Goal: Find specific page/section: Find specific page/section

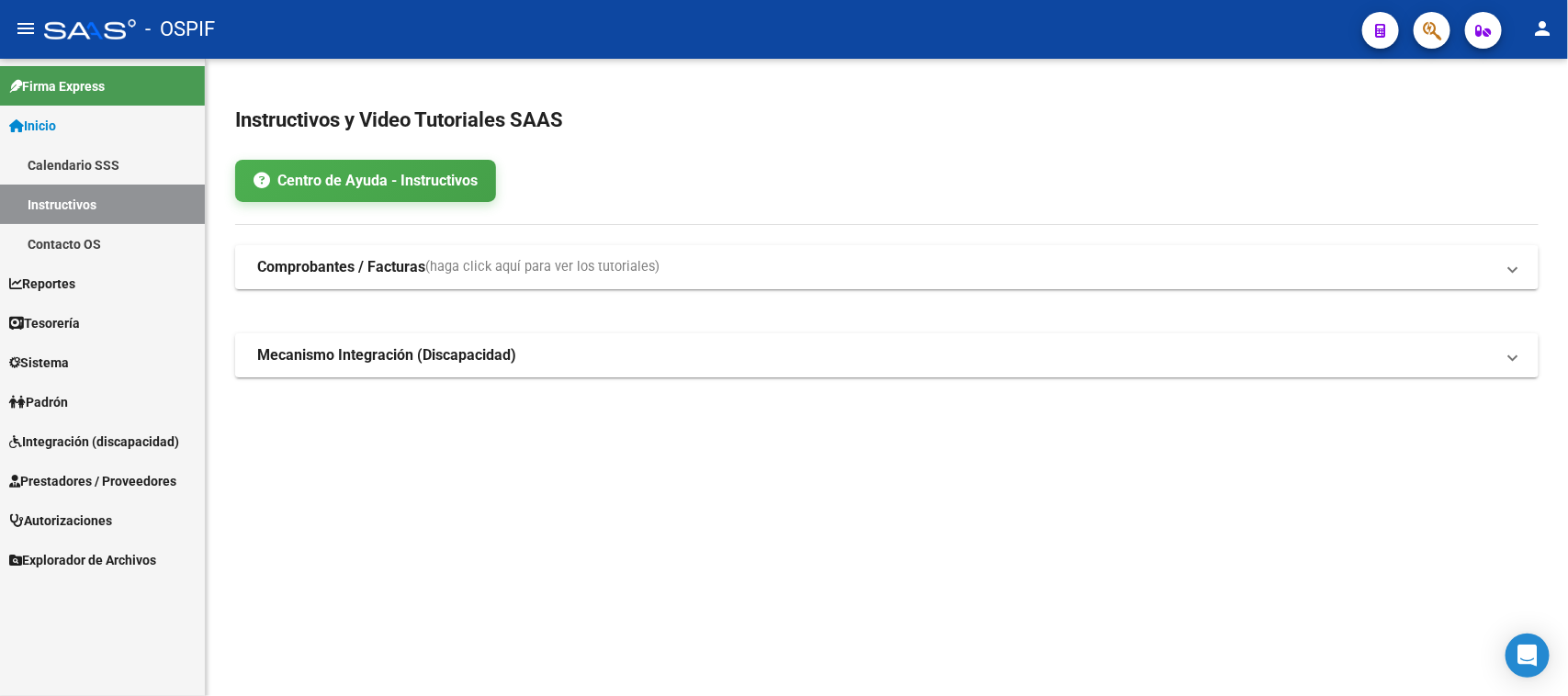
click at [95, 485] on span "Prestadores / Proveedores" at bounding box center [93, 481] width 168 height 21
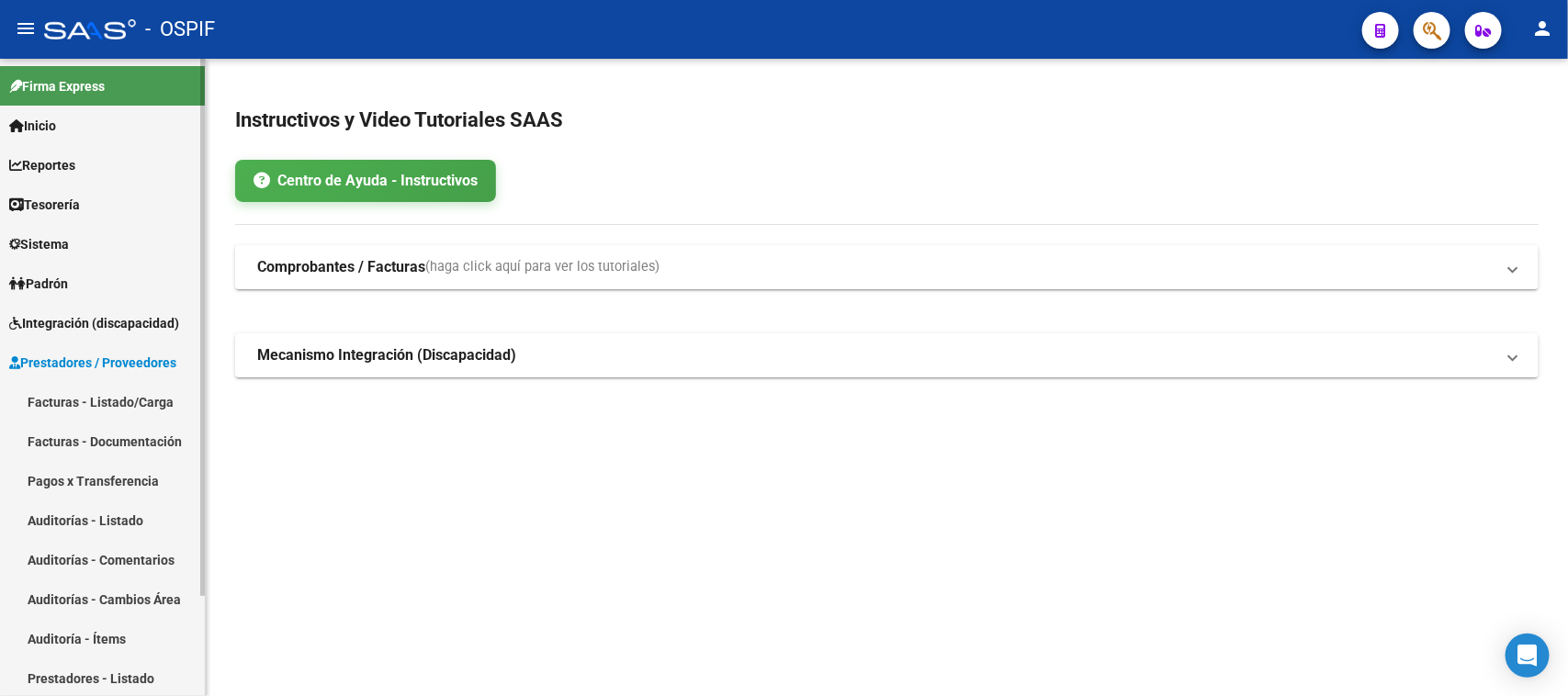
click at [168, 437] on link "Facturas - Documentación" at bounding box center [102, 441] width 205 height 39
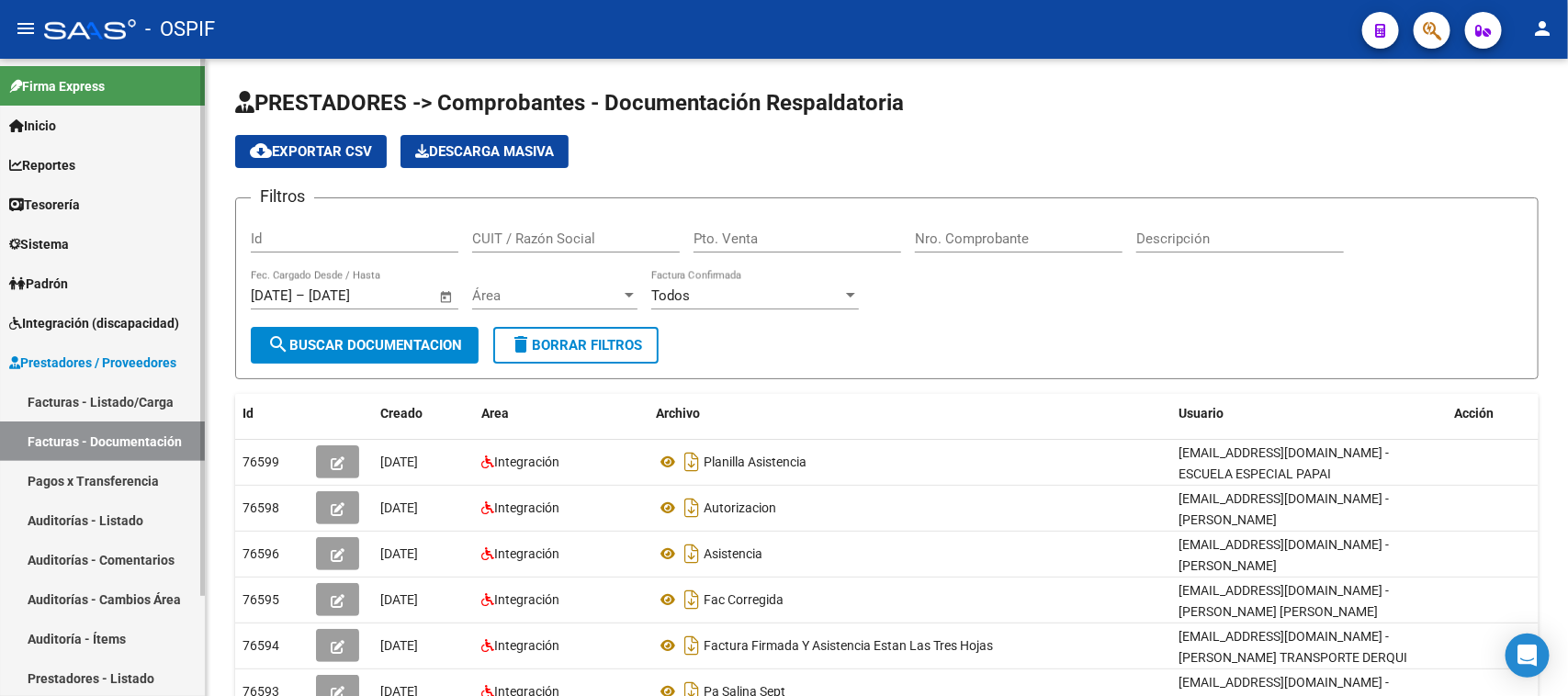
click at [139, 400] on link "Facturas - Listado/Carga" at bounding box center [102, 401] width 205 height 39
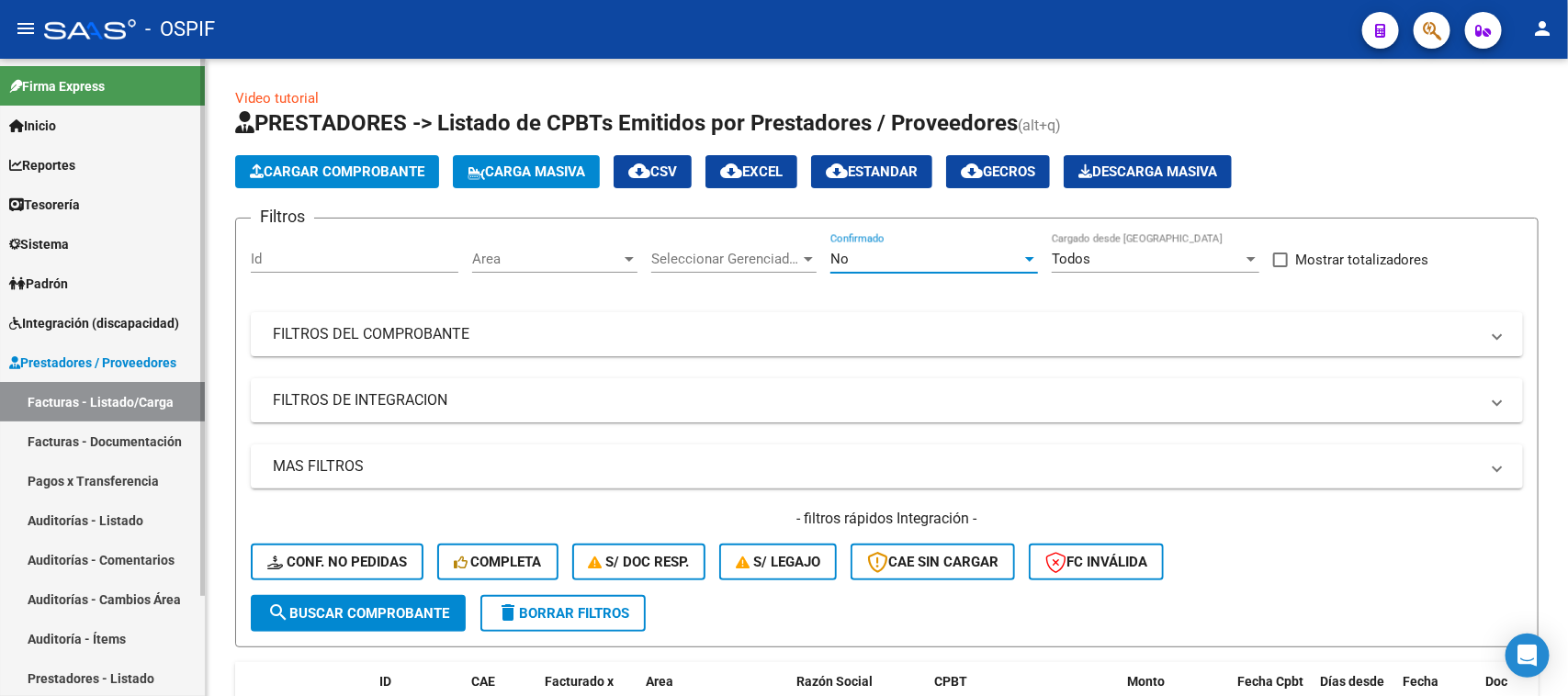
click at [943, 257] on div "No" at bounding box center [926, 259] width 191 height 17
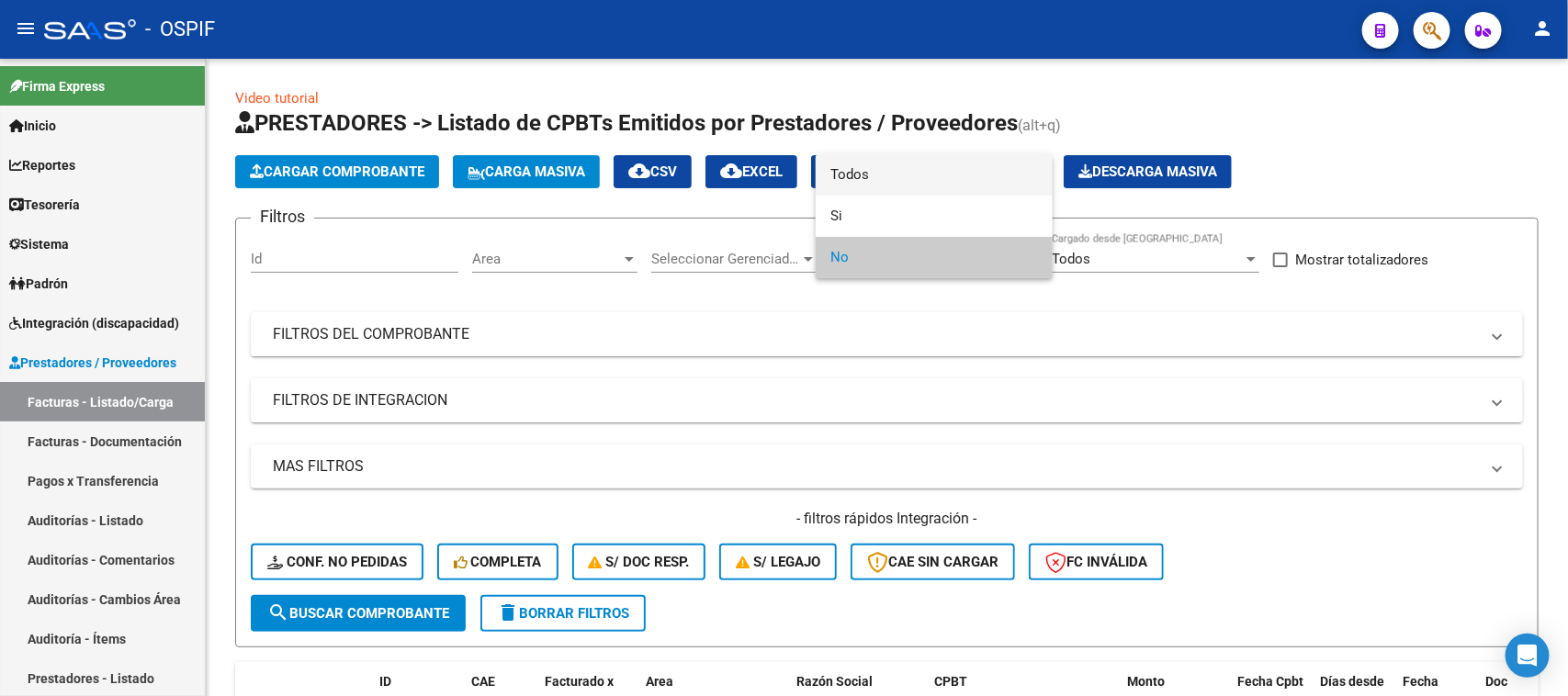
click at [943, 167] on span "Todos" at bounding box center [934, 175] width 208 height 41
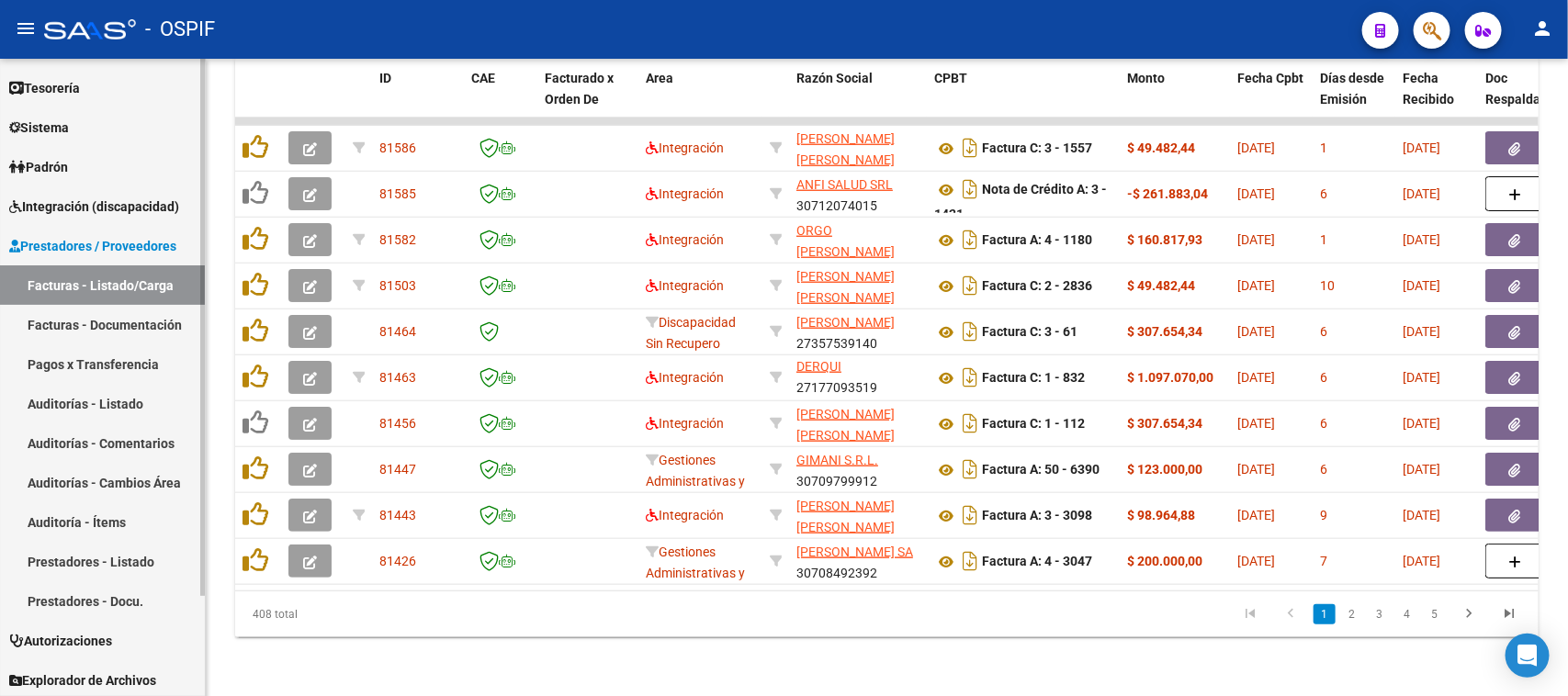
scroll to position [120, 0]
click at [125, 556] on link "Prestadores - Listado" at bounding box center [102, 558] width 205 height 39
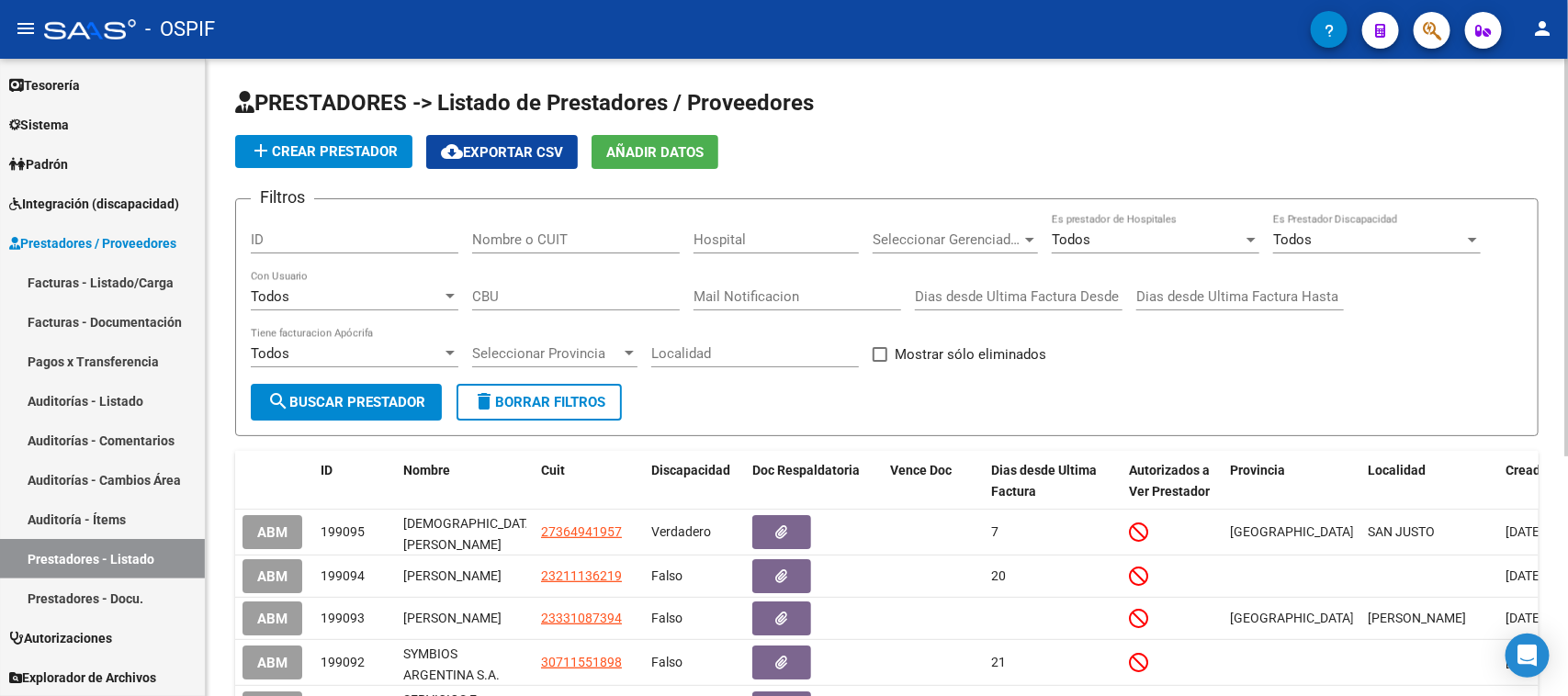
scroll to position [115, 0]
